Goal: Register for event/course

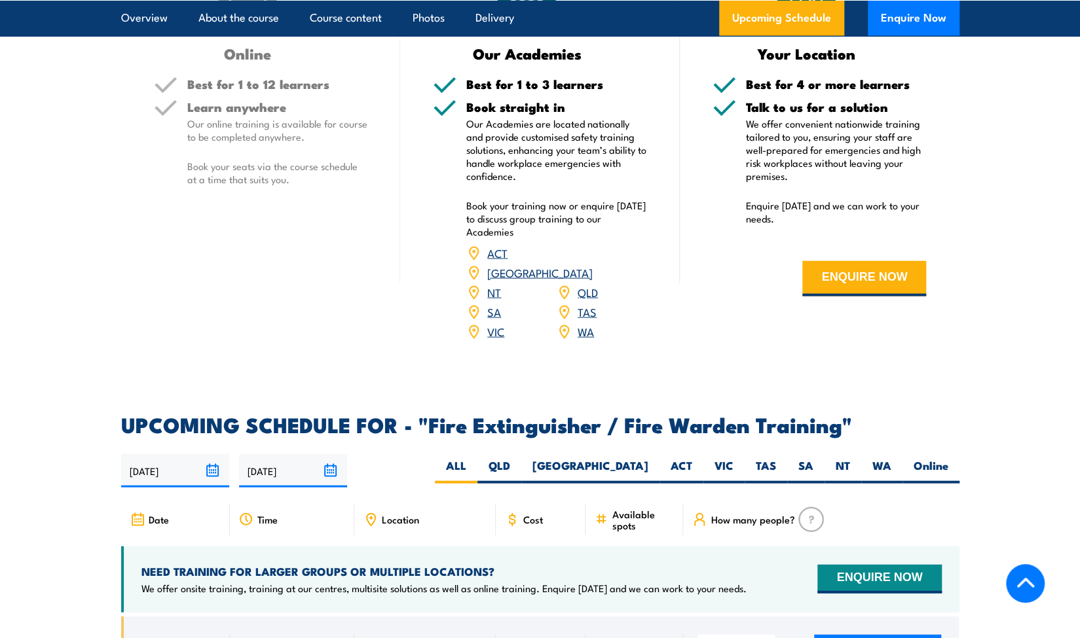
scroll to position [1964, 0]
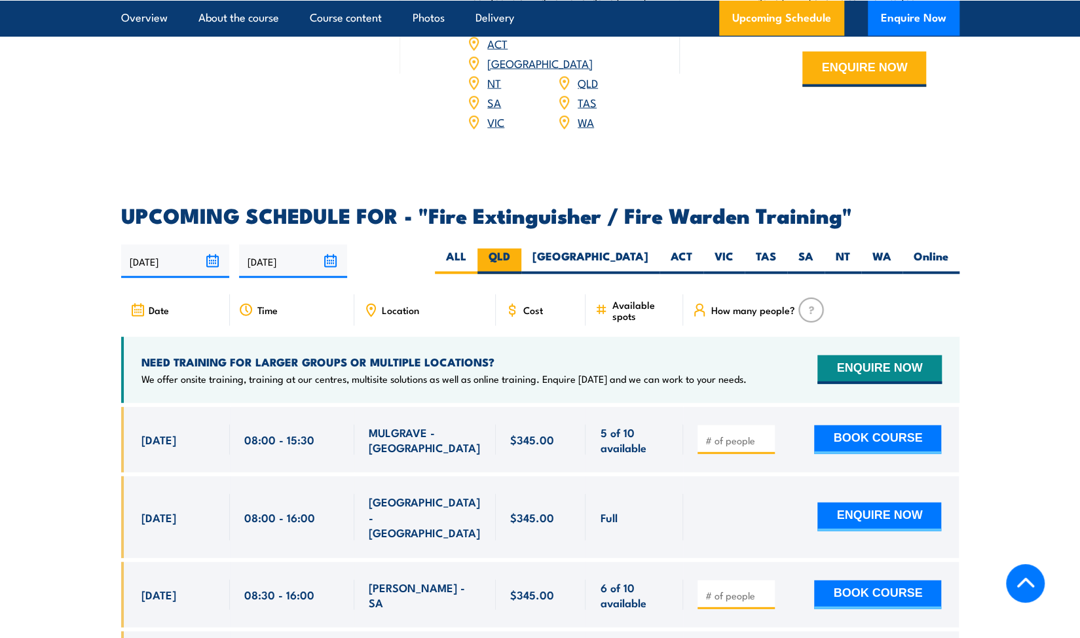
click at [521, 249] on label "QLD" at bounding box center [499, 262] width 44 height 26
click at [519, 249] on input "QLD" at bounding box center [514, 253] width 9 height 9
radio input "true"
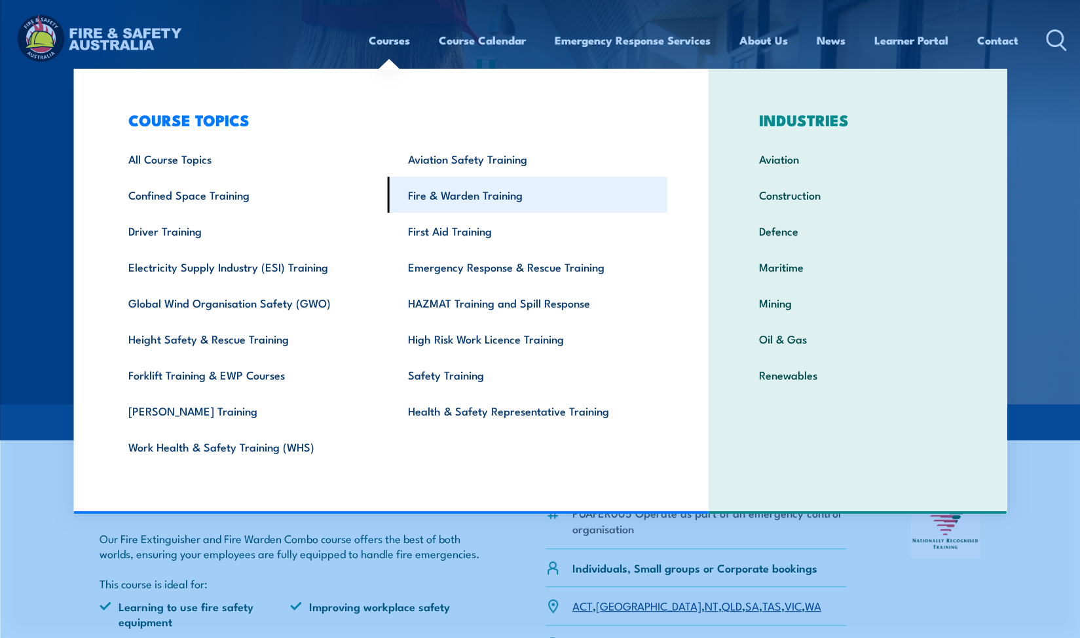
click at [481, 202] on link "Fire & Warden Training" at bounding box center [528, 195] width 280 height 36
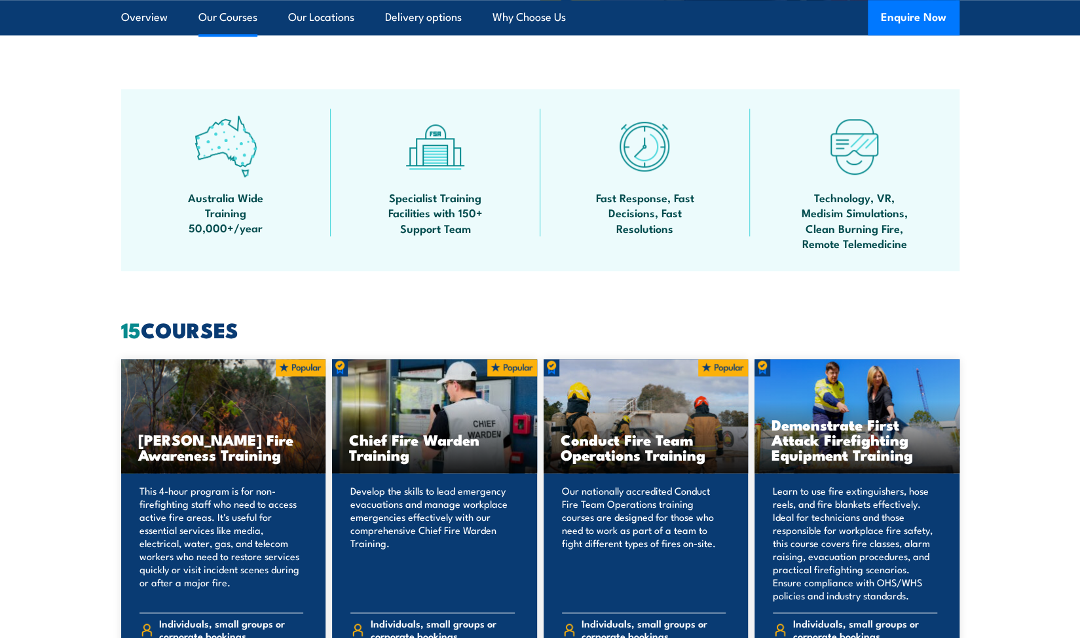
scroll to position [1048, 0]
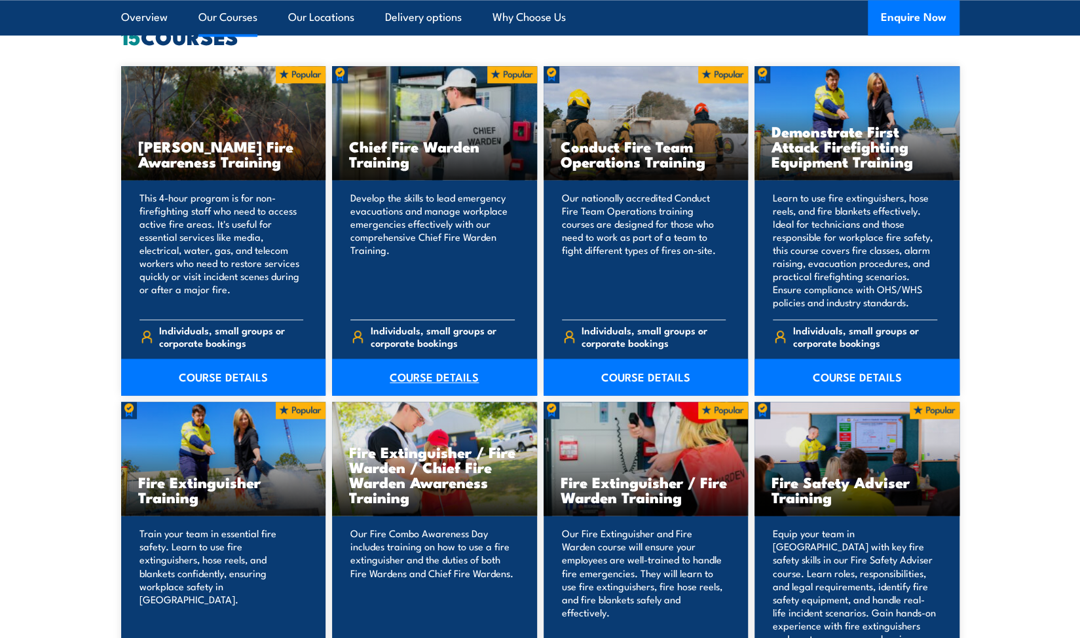
click at [424, 380] on link "COURSE DETAILS" at bounding box center [434, 377] width 205 height 37
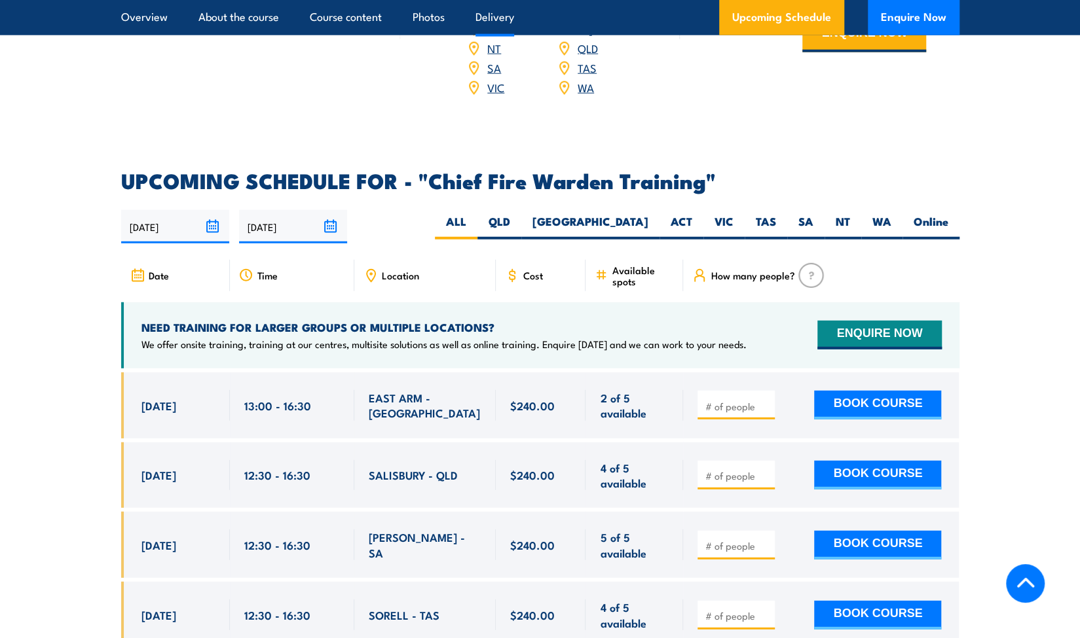
scroll to position [2226, 0]
